Goal: Information Seeking & Learning: Find specific fact

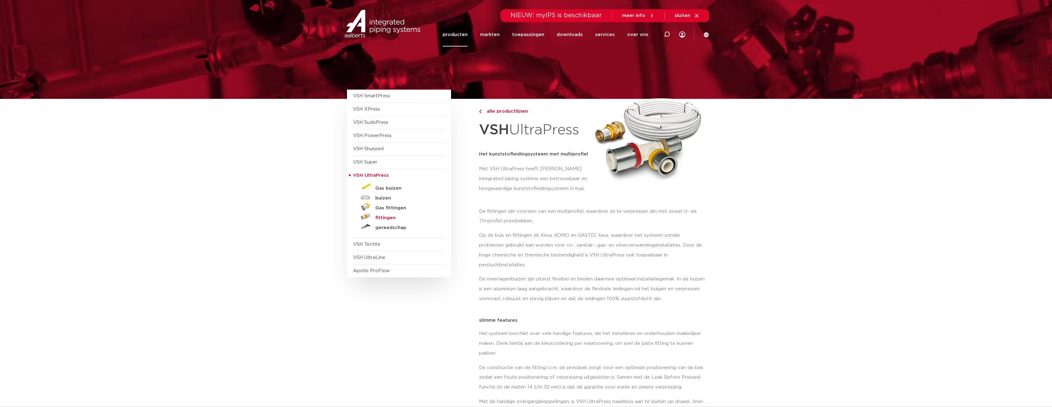
click at [386, 219] on h5 "fittingen" at bounding box center [405, 218] width 61 height 6
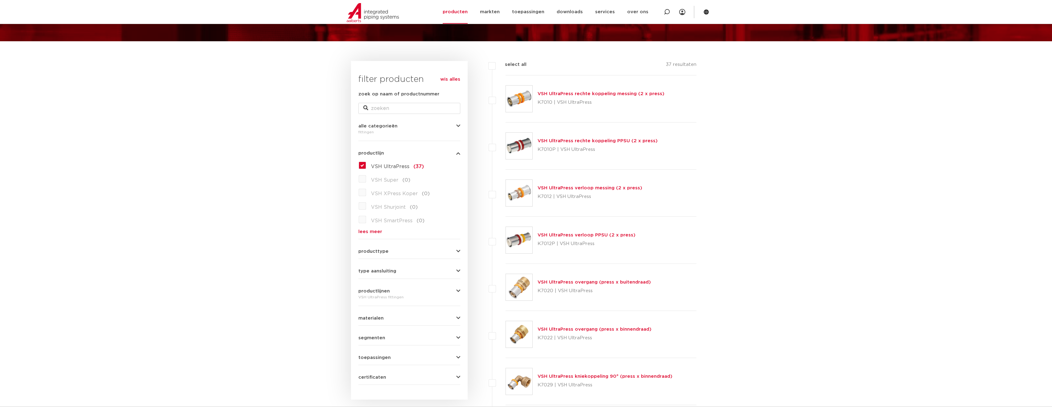
scroll to position [92, 0]
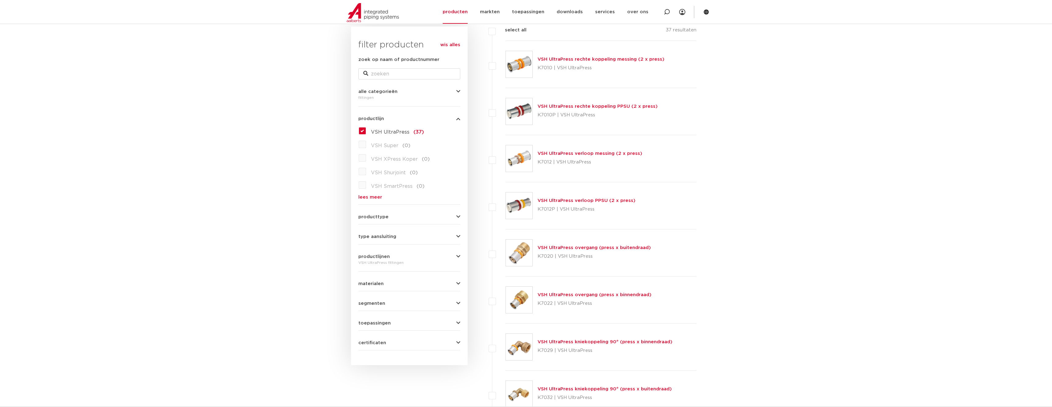
click at [380, 320] on div "toepassingen verwarming (36) perslucht (32) koeling (29) drinkwater (34) vacuüm…" at bounding box center [409, 321] width 102 height 10
click at [378, 325] on span "toepassingen" at bounding box center [374, 323] width 32 height 5
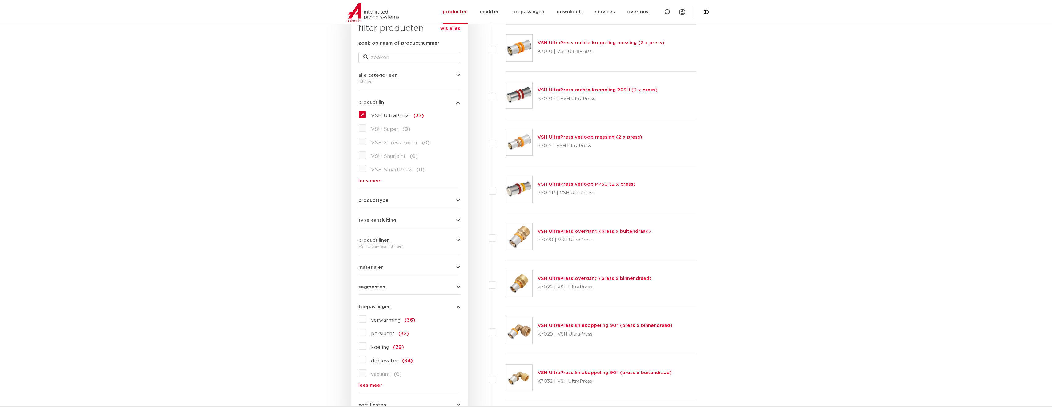
scroll to position [185, 0]
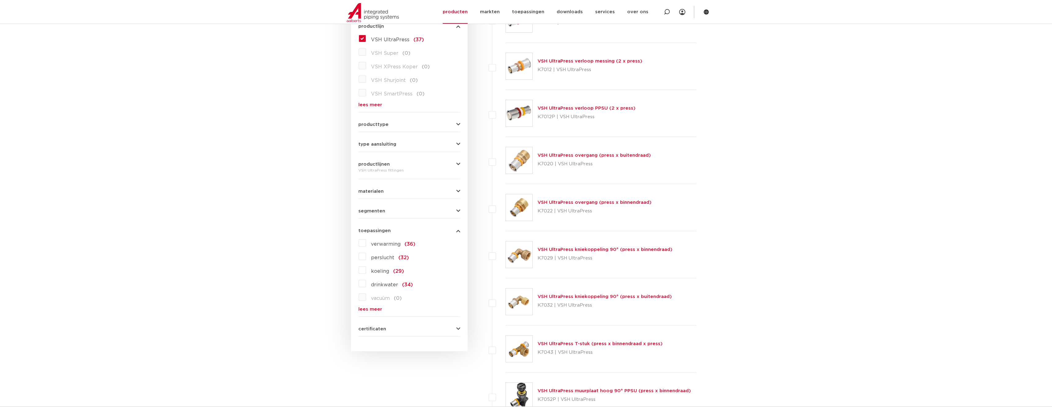
click at [366, 272] on label "koeling (29)" at bounding box center [385, 270] width 38 height 10
click at [0, 0] on input "koeling (29)" at bounding box center [0, 0] width 0 height 0
drag, startPoint x: 821, startPoint y: 251, endPoint x: 816, endPoint y: 249, distance: 5.7
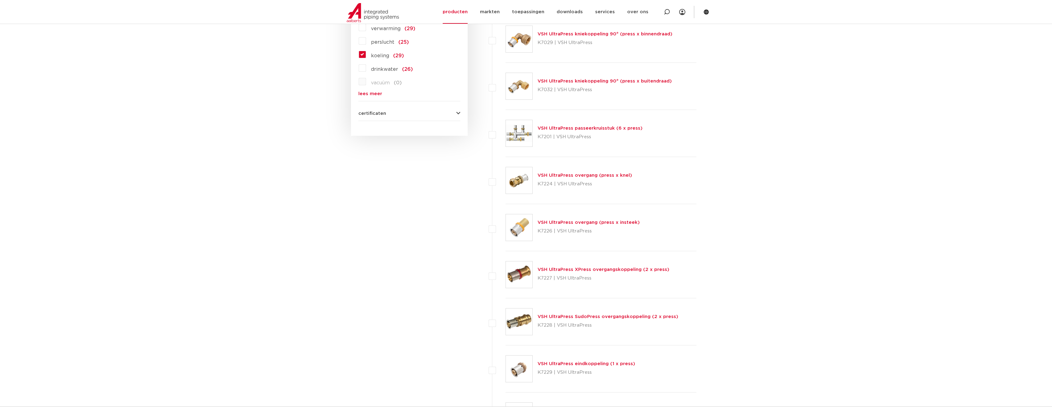
scroll to position [216, 0]
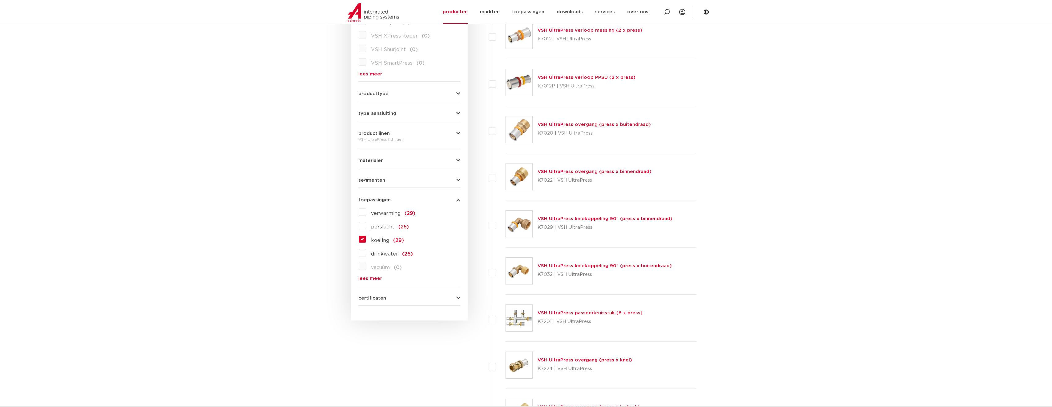
click at [382, 112] on span "type aansluiting" at bounding box center [377, 113] width 38 height 5
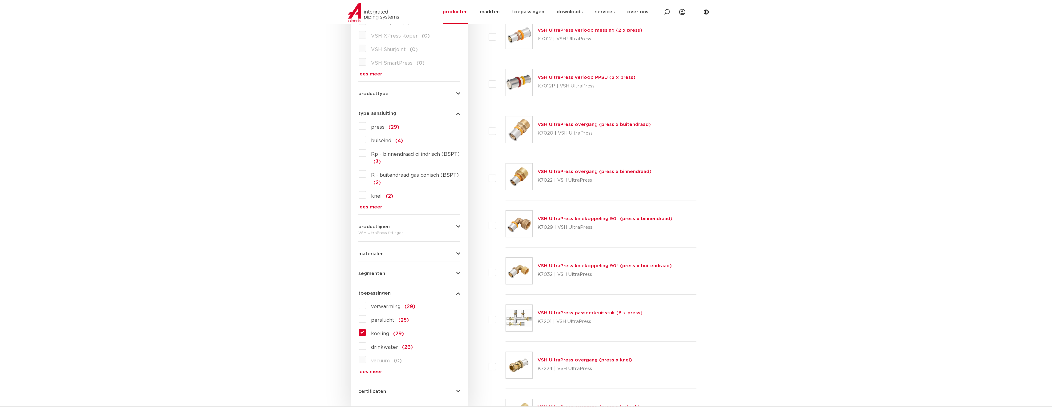
click at [366, 126] on label "press (29)" at bounding box center [382, 126] width 33 height 10
click at [0, 0] on input "press (29)" at bounding box center [0, 0] width 0 height 0
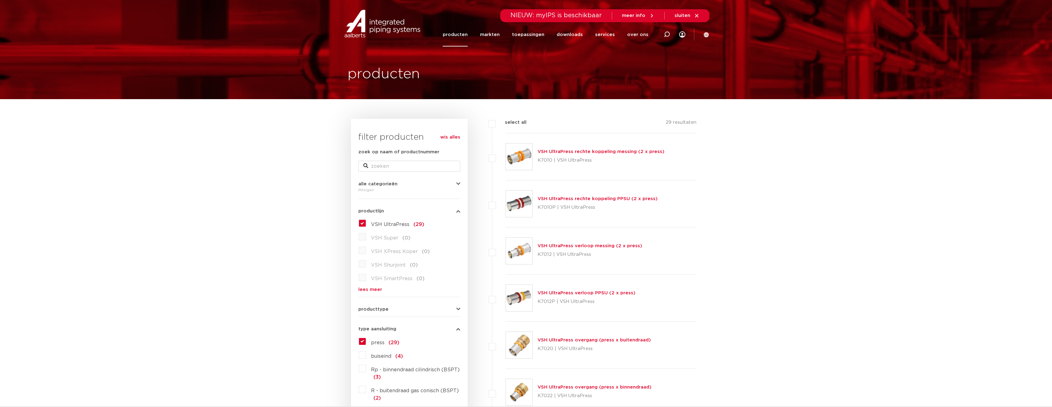
click at [573, 206] on p "K7010P | VSH UltraPress" at bounding box center [598, 208] width 120 height 10
click at [555, 199] on link "VSH UltraPress rechte koppeling PPSU (2 x press)" at bounding box center [598, 198] width 120 height 5
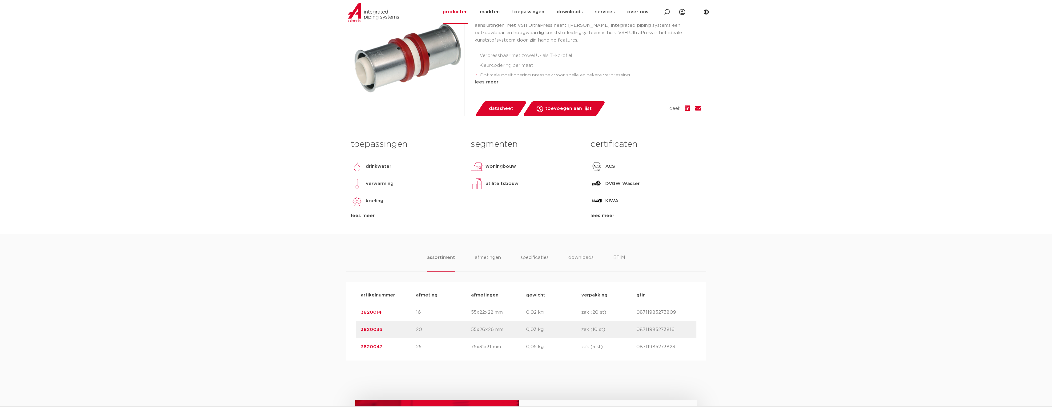
scroll to position [216, 0]
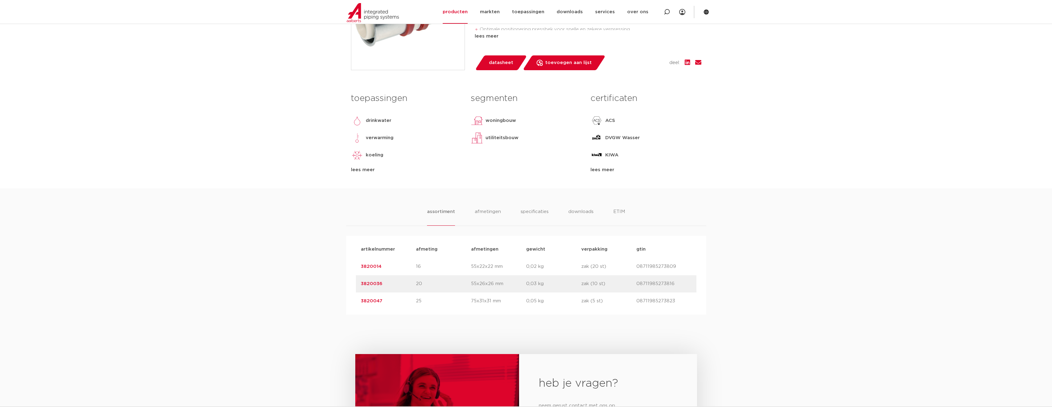
drag, startPoint x: 379, startPoint y: 283, endPoint x: 359, endPoint y: 282, distance: 20.0
click at [359, 282] on div "artikelnummer 3820036 afmeting 20 [GEOGRAPHIC_DATA] 55x26x26 mm gewicht 0,03 kg…" at bounding box center [526, 283] width 341 height 17
copy link "3820036"
drag, startPoint x: 383, startPoint y: 302, endPoint x: 359, endPoint y: 306, distance: 23.7
click at [359, 306] on div "artikelnummer 3820047 afmeting 25 [GEOGRAPHIC_DATA] 75x31x31 mm gewicht 0,05 kg…" at bounding box center [526, 301] width 341 height 17
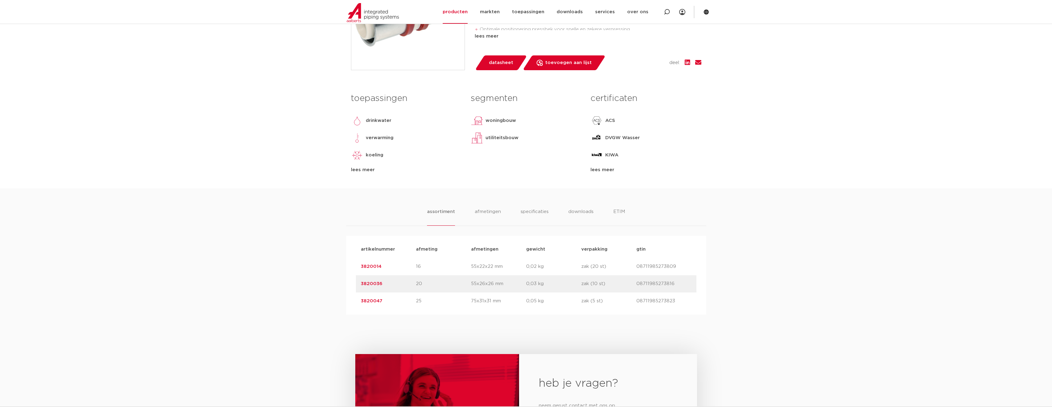
copy link "3820047"
